Goal: Book appointment/travel/reservation

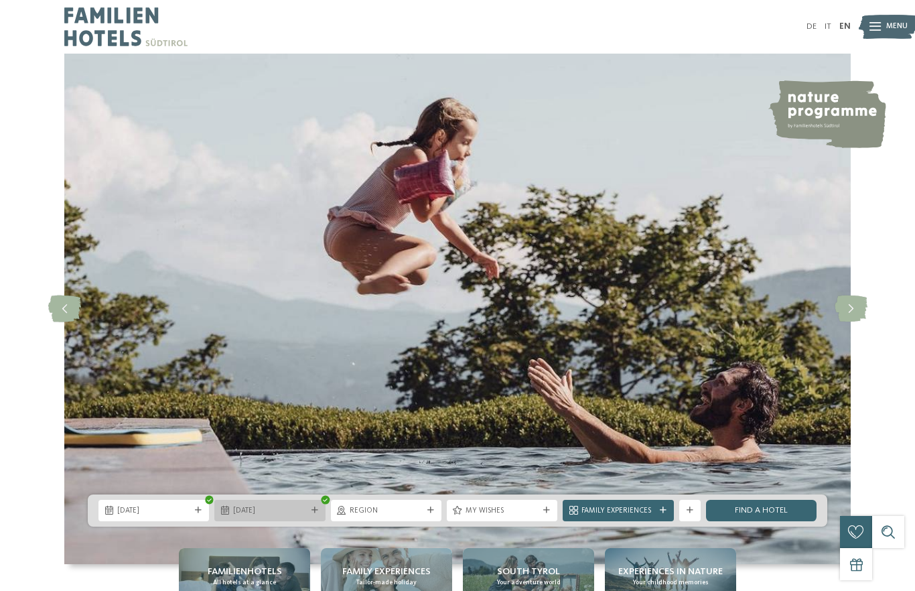
click at [312, 507] on icon at bounding box center [315, 510] width 7 height 7
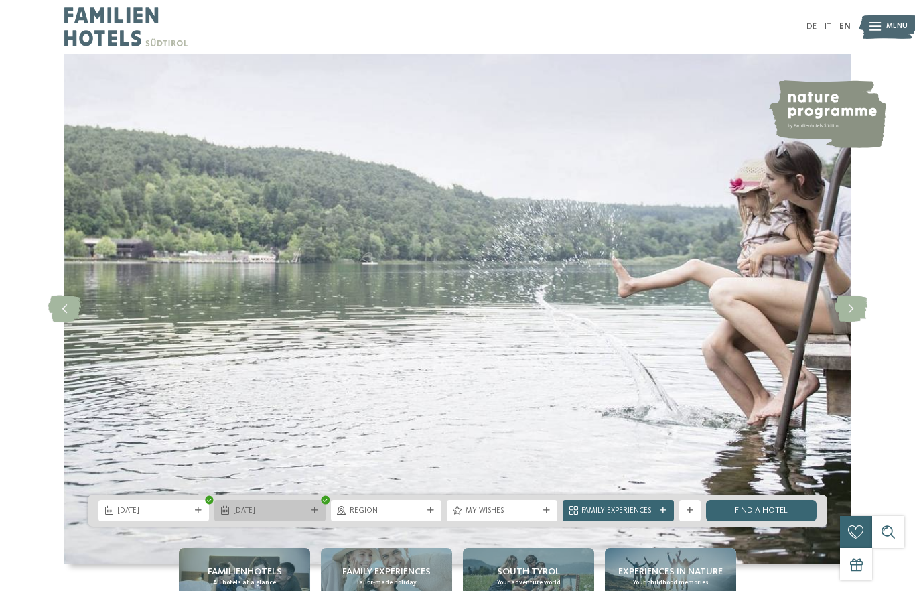
click at [254, 513] on div "31.10.2025" at bounding box center [269, 510] width 111 height 21
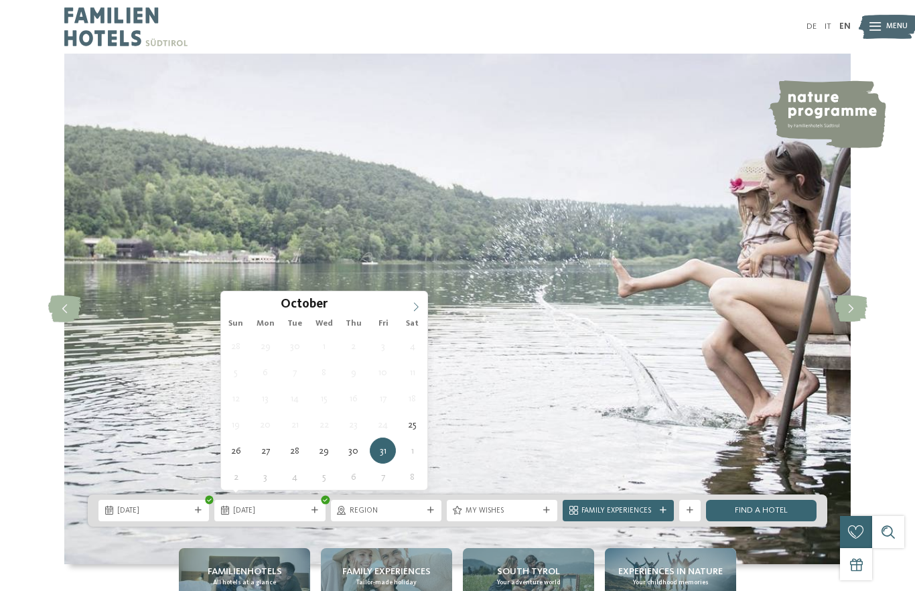
click at [415, 310] on icon at bounding box center [415, 306] width 9 height 9
type div "01.11.2025"
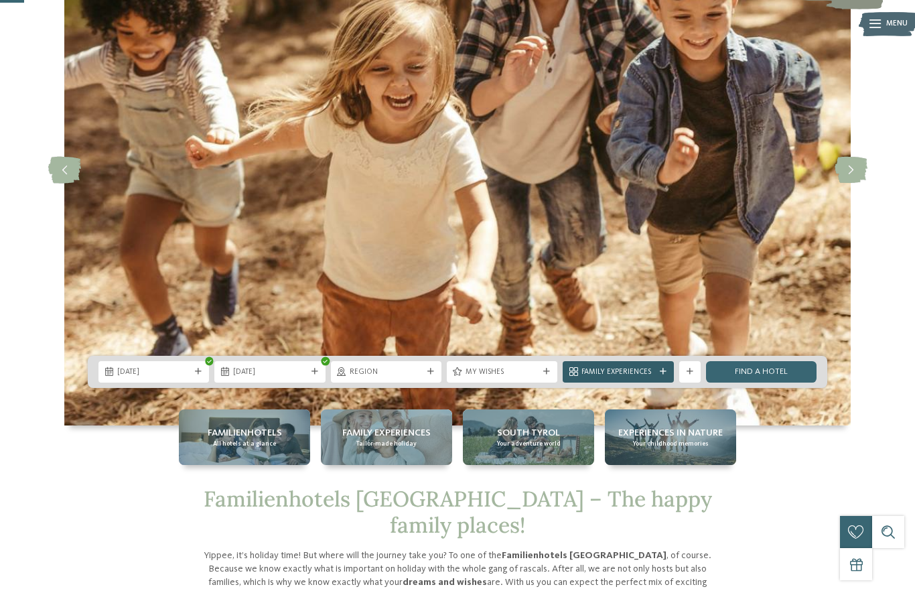
scroll to position [140, 0]
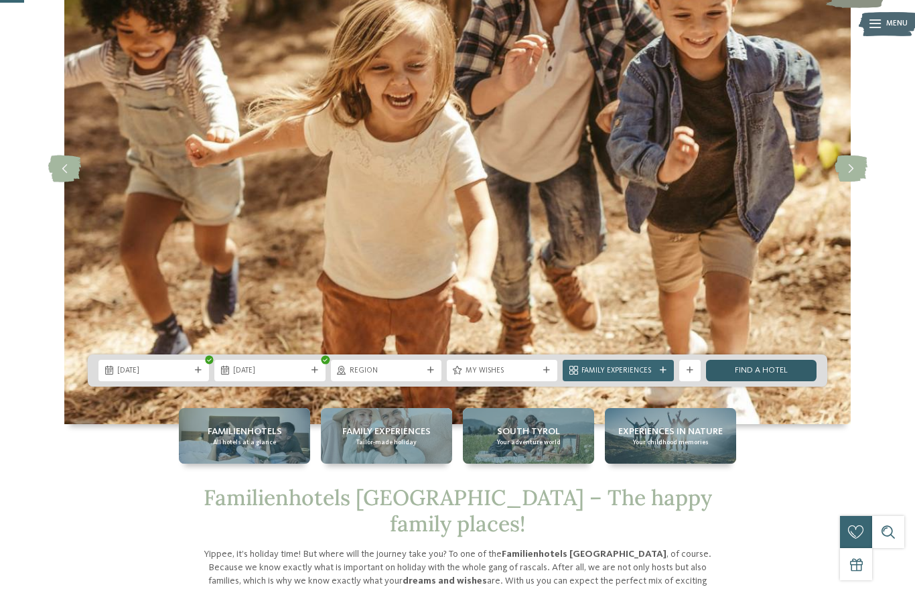
click at [764, 360] on link "Find a hotel" at bounding box center [761, 370] width 111 height 21
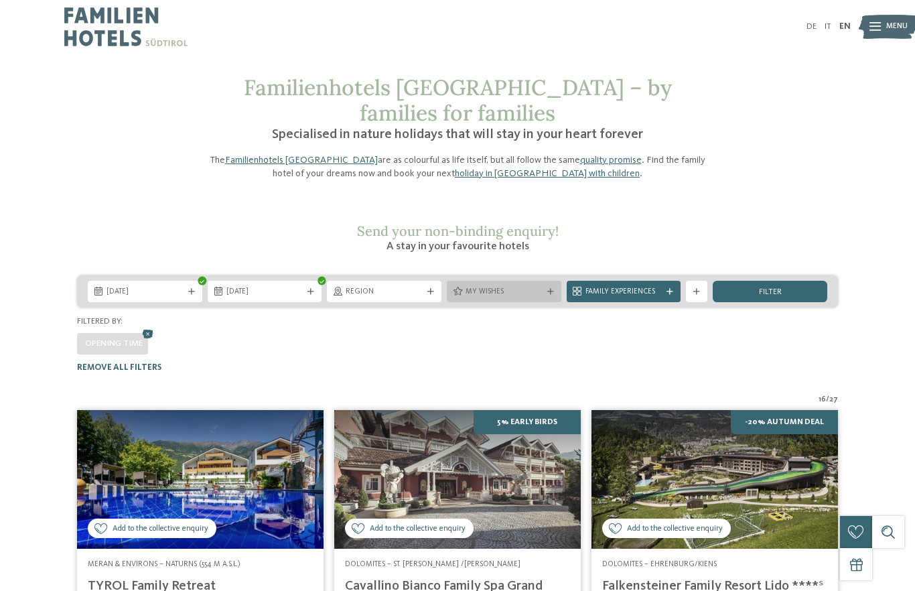
click at [529, 302] on div "My wishes" at bounding box center [504, 291] width 115 height 21
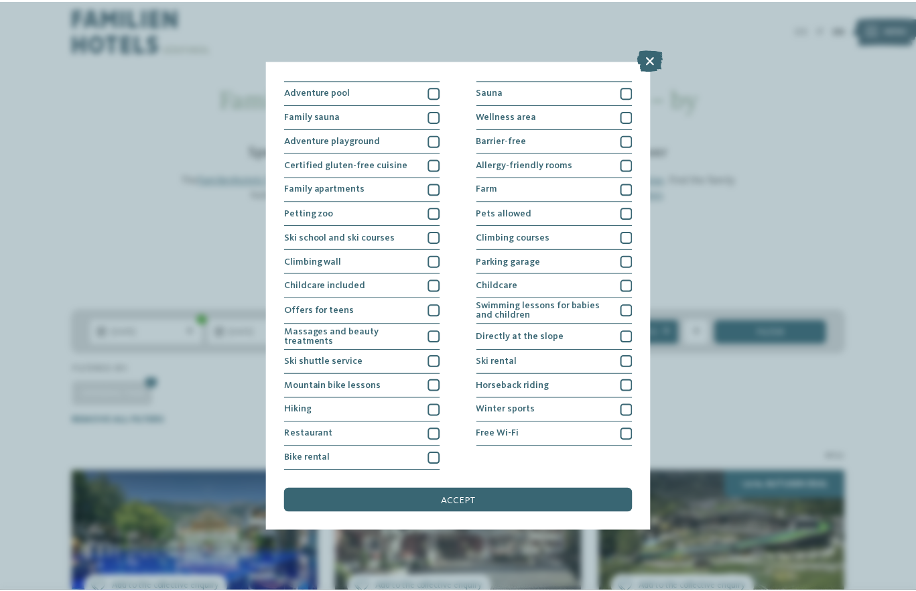
scroll to position [79, 0]
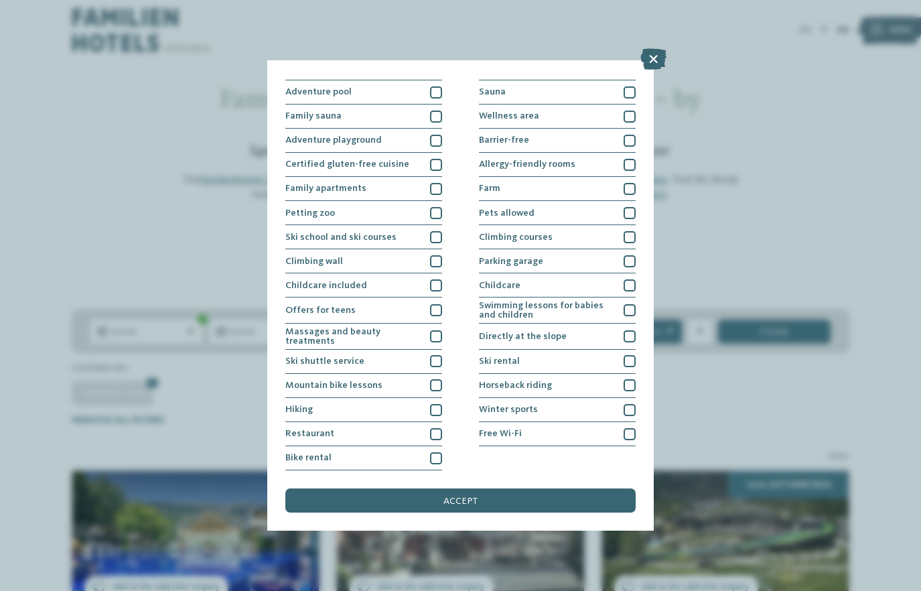
click at [641, 55] on icon at bounding box center [654, 58] width 26 height 21
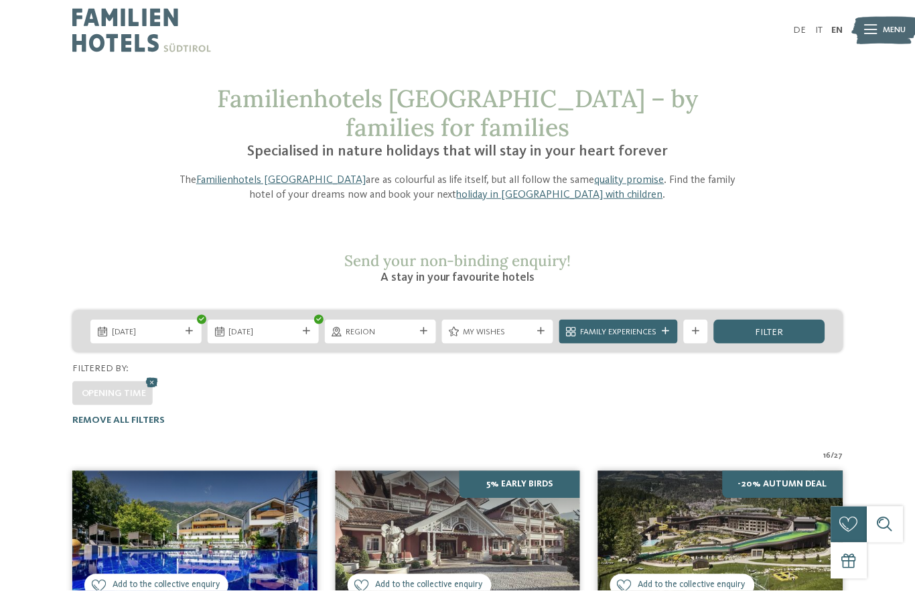
scroll to position [0, 0]
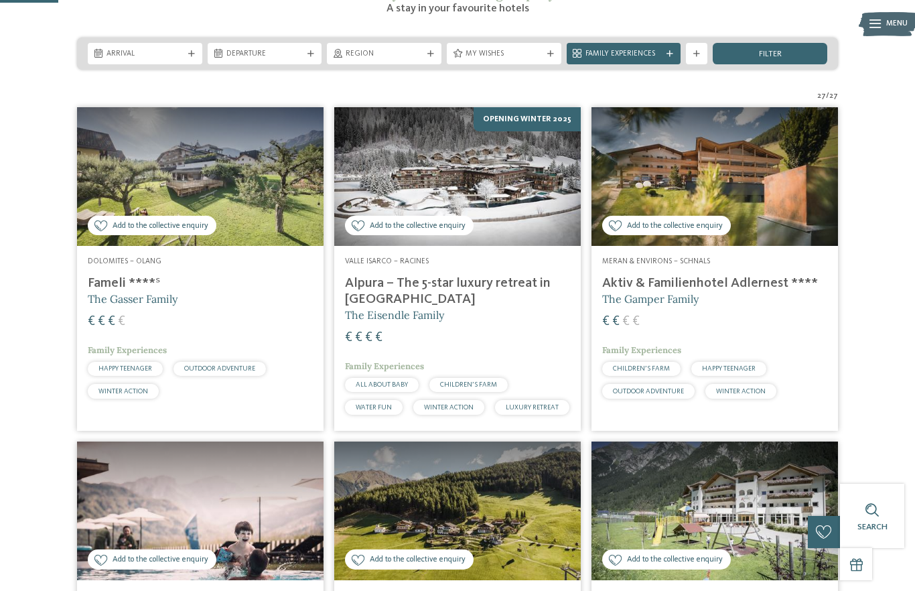
scroll to position [249, 0]
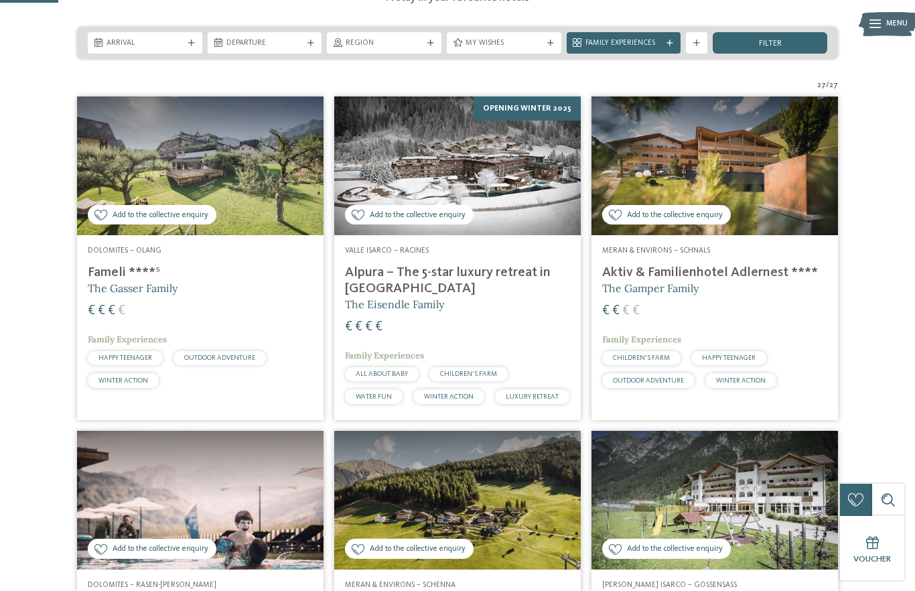
drag, startPoint x: 868, startPoint y: 39, endPoint x: 569, endPoint y: 186, distance: 332.6
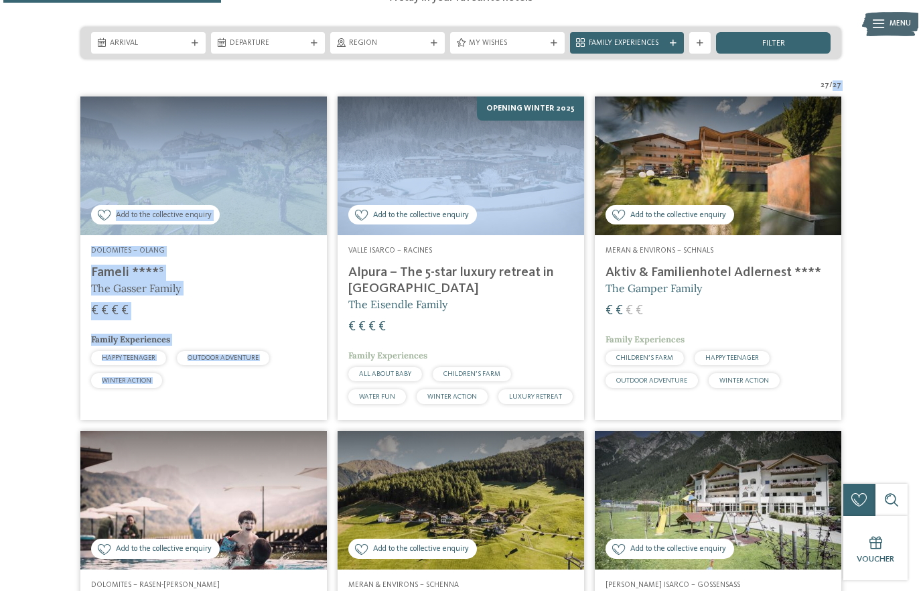
scroll to position [809, 0]
